Goal: Task Accomplishment & Management: Manage account settings

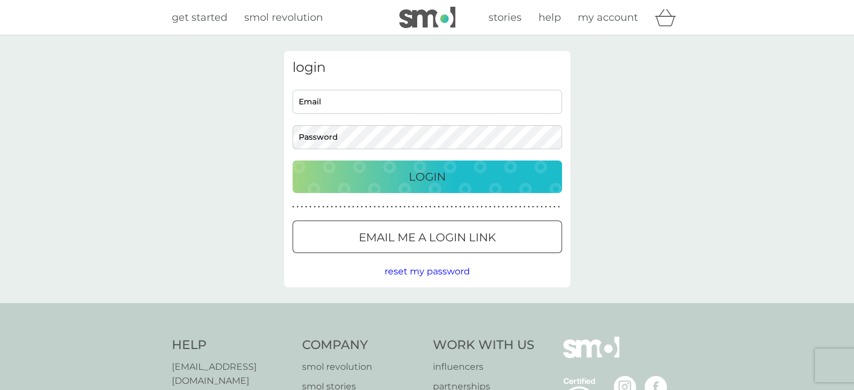
click at [352, 103] on body "get started smol revolution stories help my account login Email Password Login …" at bounding box center [427, 285] width 854 height 570
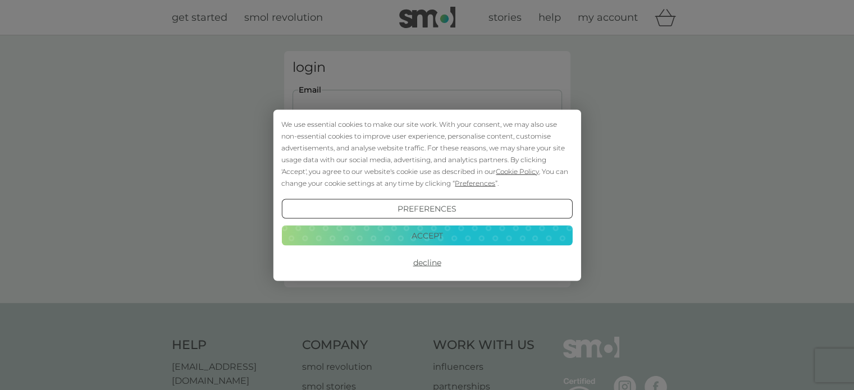
click at [432, 261] on button "Decline" at bounding box center [426, 263] width 291 height 20
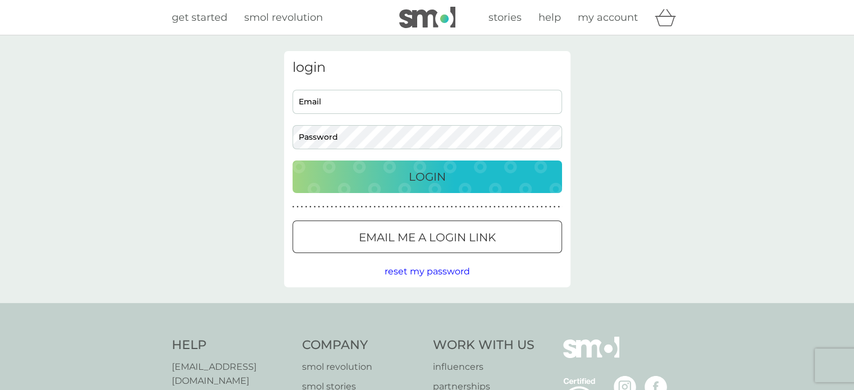
click at [402, 178] on div "Login" at bounding box center [427, 177] width 247 height 18
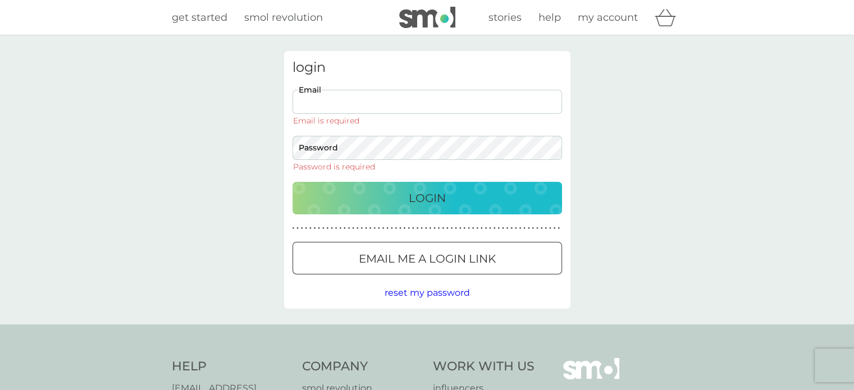
click at [377, 118] on div "Email Email is required" at bounding box center [426, 107] width 269 height 35
click at [380, 108] on input "Email" at bounding box center [426, 102] width 269 height 24
type input "[PERSON_NAME][EMAIL_ADDRESS][DOMAIN_NAME]"
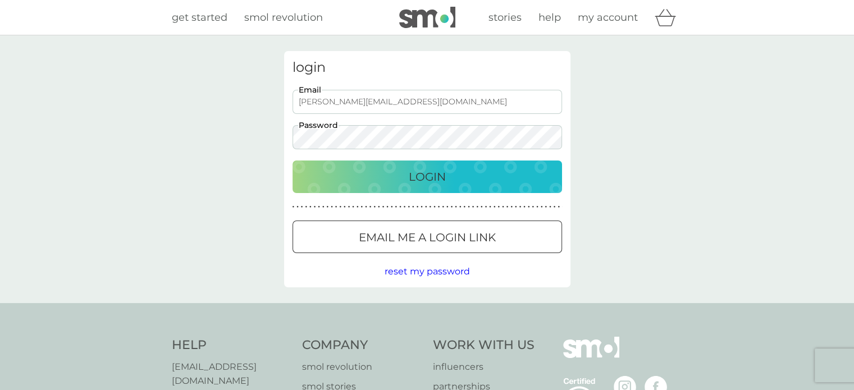
click at [406, 175] on div "Login" at bounding box center [427, 177] width 247 height 18
